Goal: Task Accomplishment & Management: Use online tool/utility

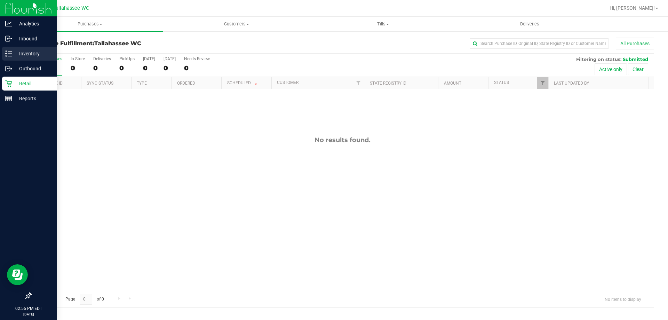
click at [15, 53] on p "Inventory" at bounding box center [33, 53] width 42 height 8
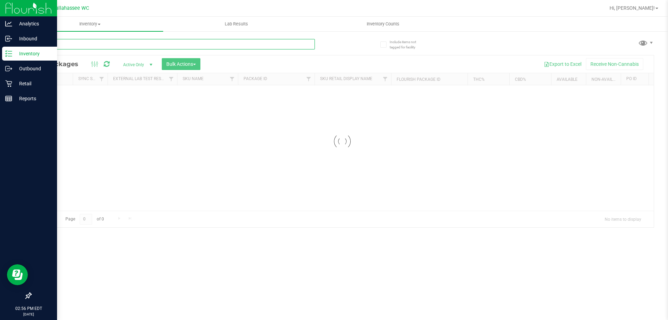
click at [81, 46] on input "text" at bounding box center [173, 44] width 284 height 10
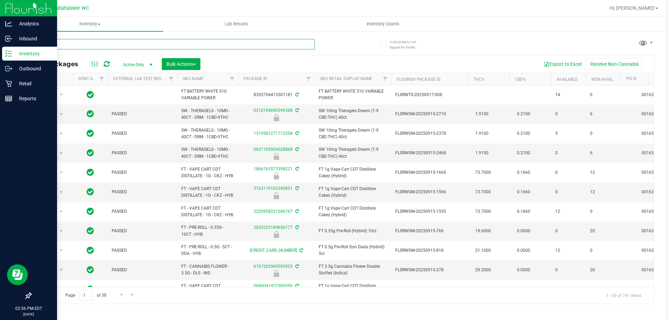
type input "brz"
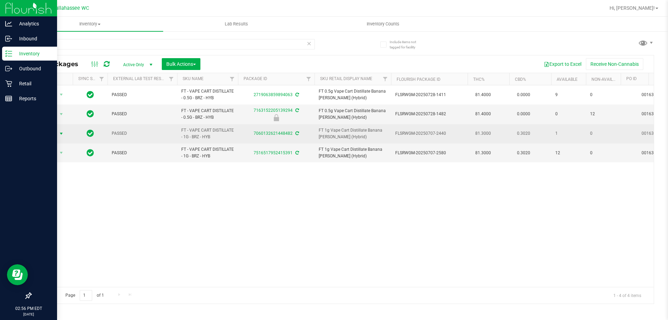
click at [58, 132] on span "select" at bounding box center [61, 134] width 9 height 10
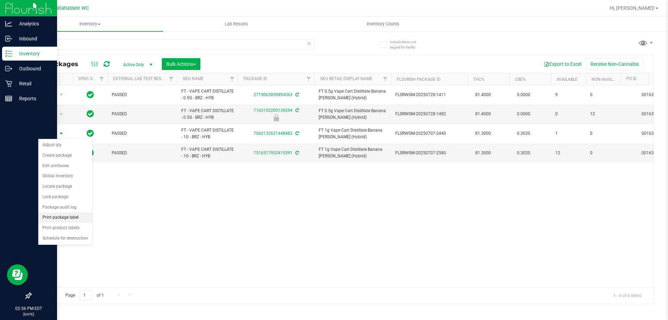
click at [63, 220] on li "Print package label" at bounding box center [65, 217] width 54 height 10
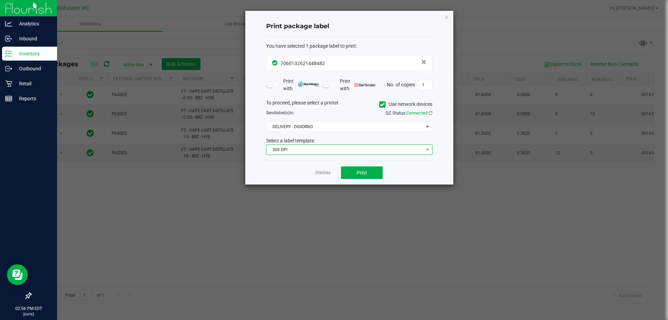
click at [314, 146] on span "300 DPI" at bounding box center [345, 150] width 157 height 10
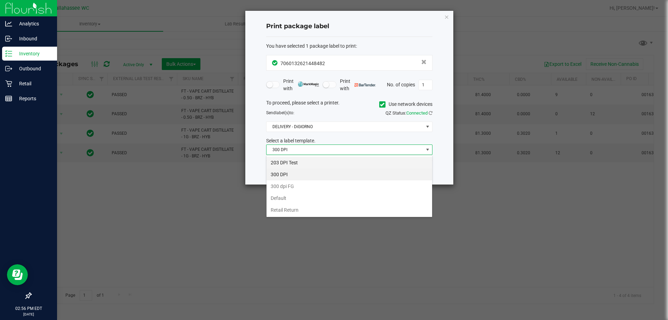
scroll to position [10, 166]
click at [299, 162] on li "203 DPI Test" at bounding box center [350, 163] width 166 height 12
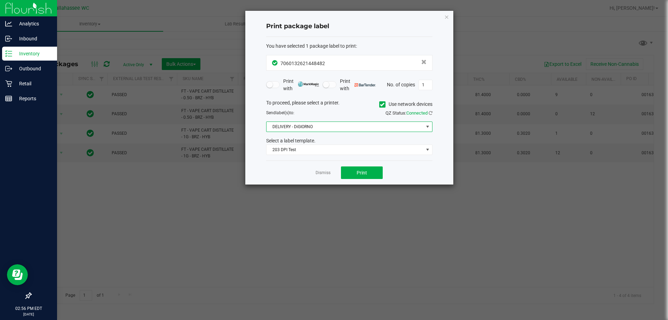
click at [301, 126] on span "DELIVERY - DiGIORNO" at bounding box center [345, 127] width 157 height 10
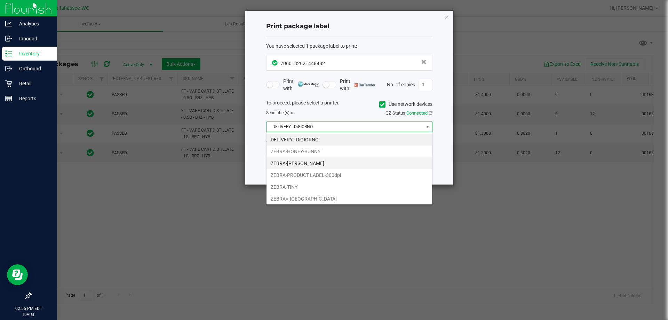
click at [295, 164] on li "ZEBRA-[PERSON_NAME]" at bounding box center [350, 163] width 166 height 12
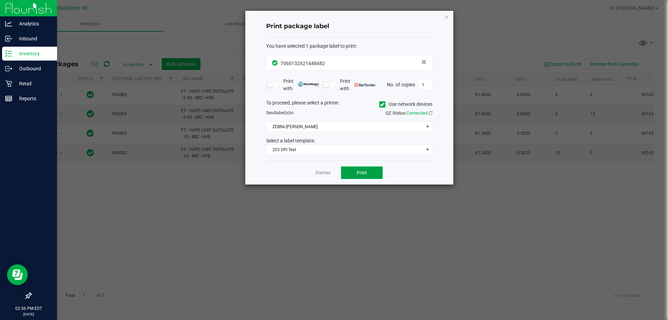
click at [360, 176] on button "Print" at bounding box center [362, 172] width 42 height 13
